Goal: Transaction & Acquisition: Purchase product/service

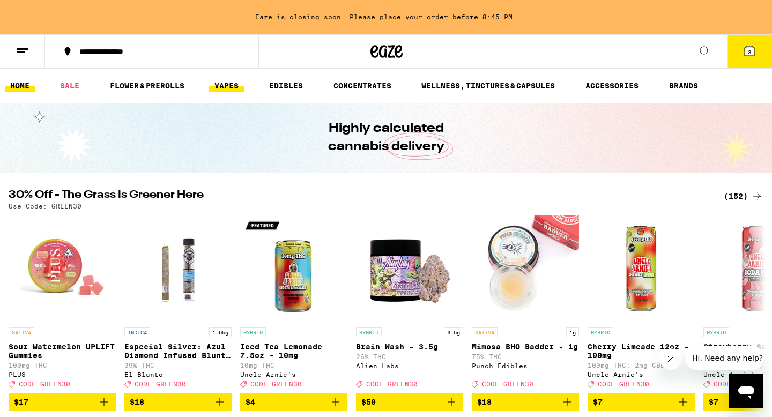
click at [235, 82] on link "VAPES" at bounding box center [226, 85] width 35 height 13
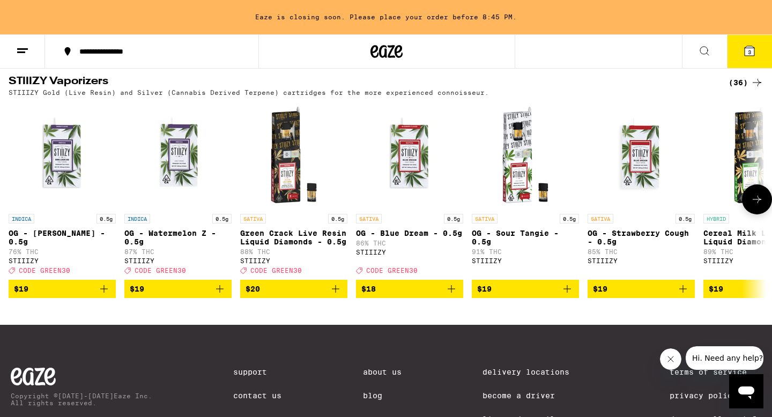
scroll to position [1180, 0]
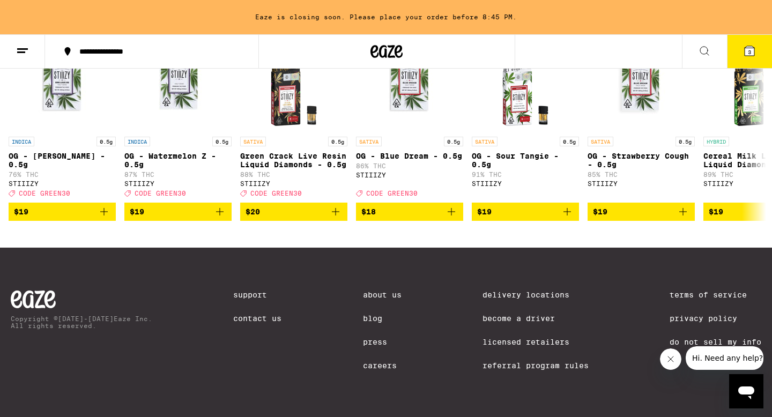
click at [689, 53] on button at bounding box center [704, 52] width 45 height 34
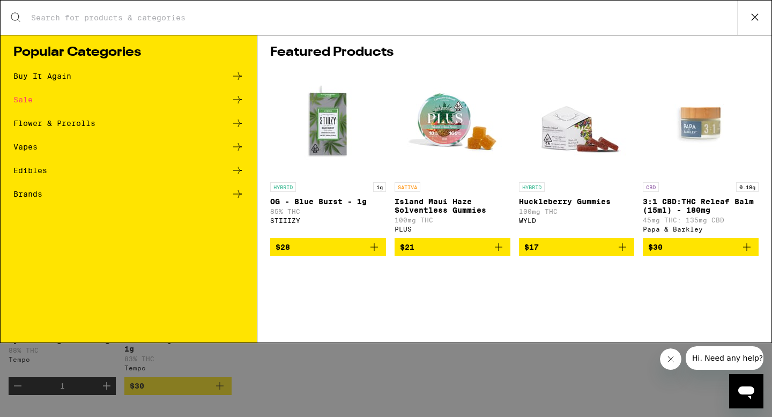
click at [315, 10] on div "Search for Products" at bounding box center [386, 18] width 771 height 34
click at [70, 9] on div "Search for Products" at bounding box center [386, 18] width 771 height 34
click at [90, 24] on div "Search for Products" at bounding box center [386, 18] width 771 height 34
click at [97, 14] on input "Search for Products" at bounding box center [385, 18] width 708 height 10
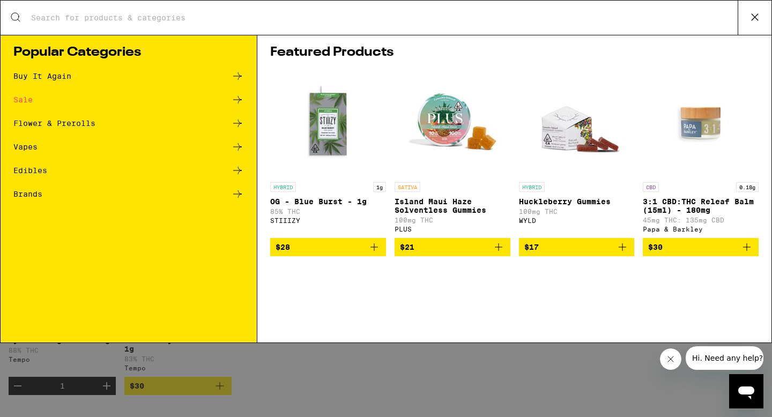
type input "cbd"
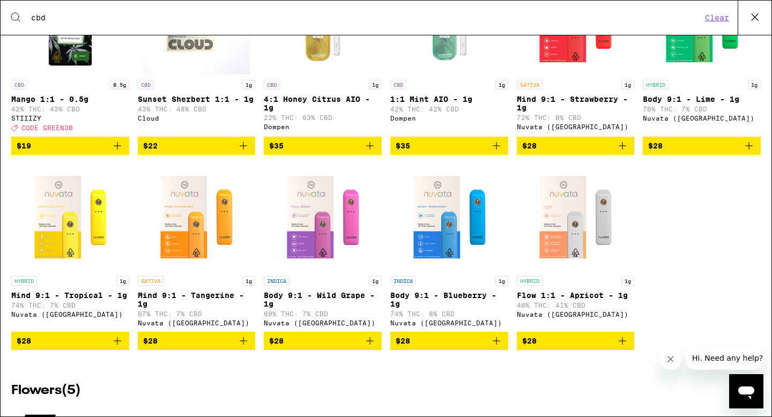
scroll to position [1285, 0]
